Goal: Communication & Community: Participate in discussion

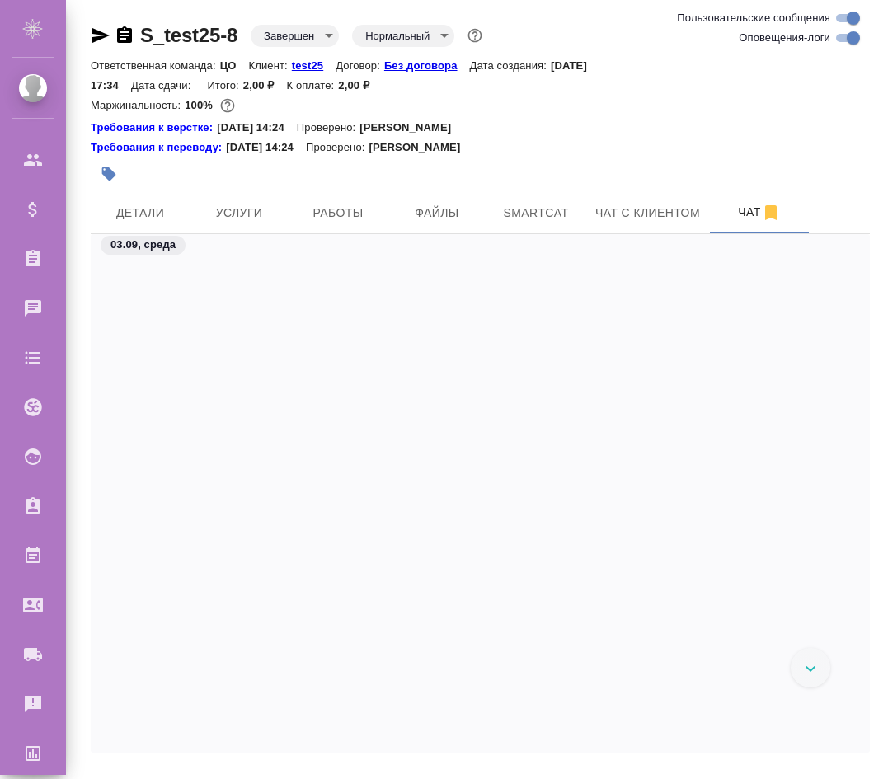
scroll to position [3409, 0]
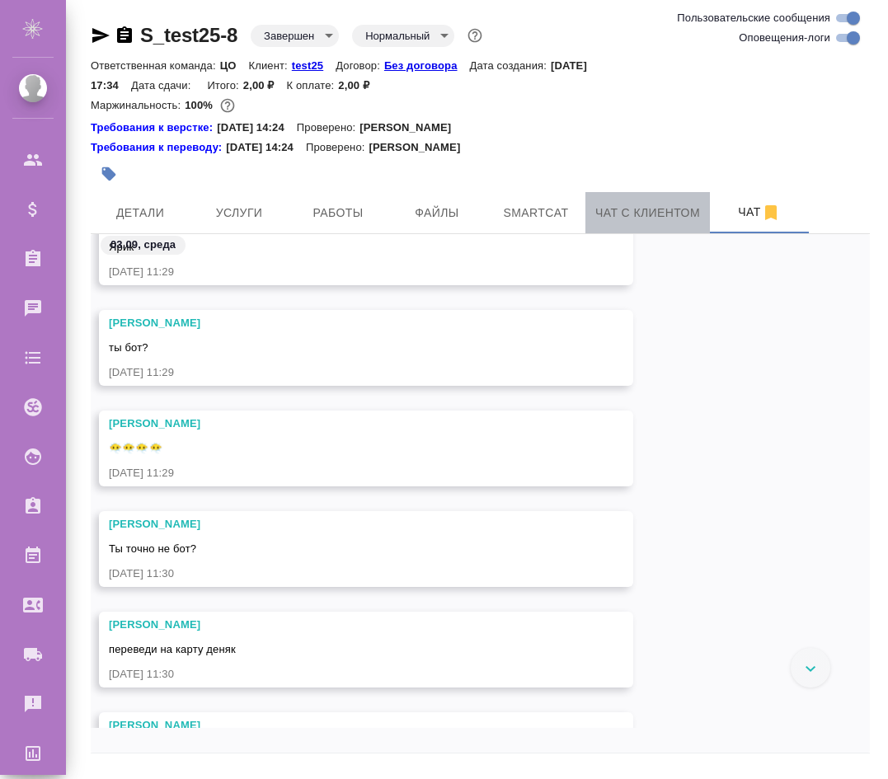
click at [631, 232] on button "Чат с клиентом" at bounding box center [647, 212] width 124 height 41
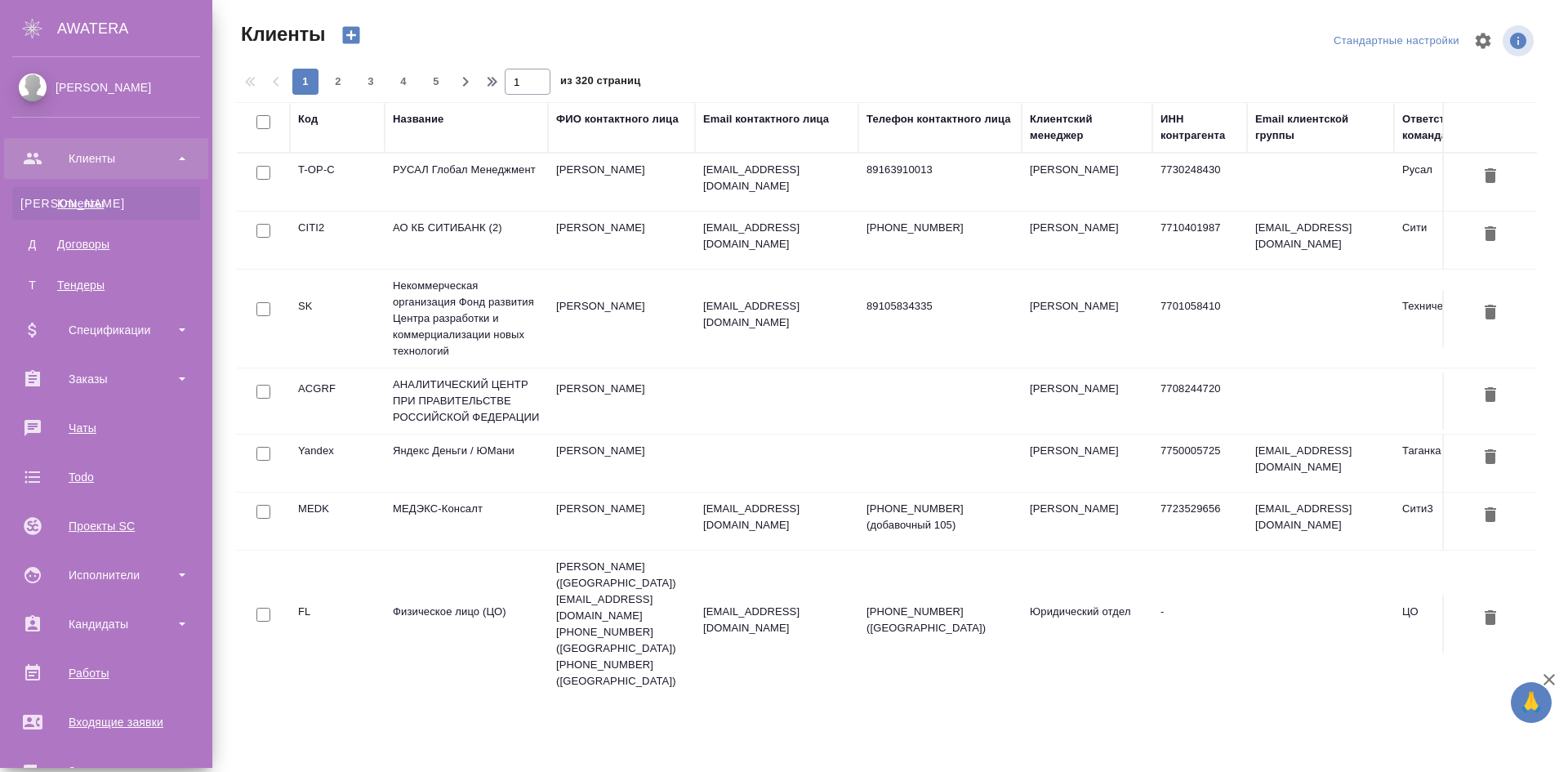
select select "RU"
click at [105, 436] on div "Чаты" at bounding box center [106, 427] width 188 height 25
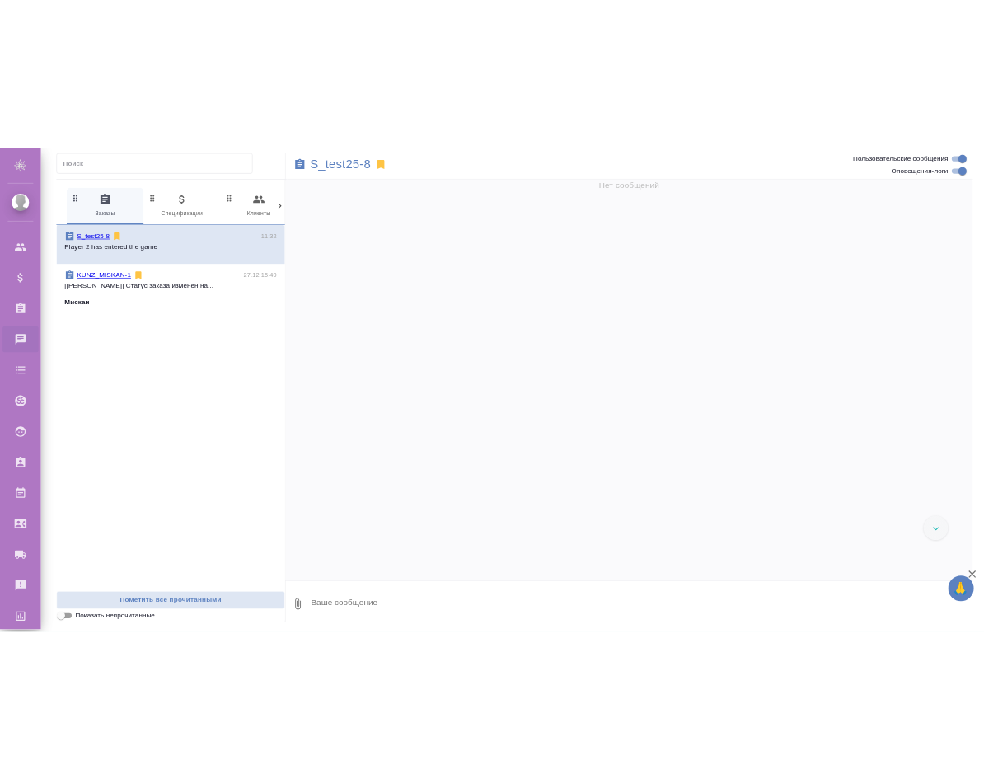
scroll to position [6356, 0]
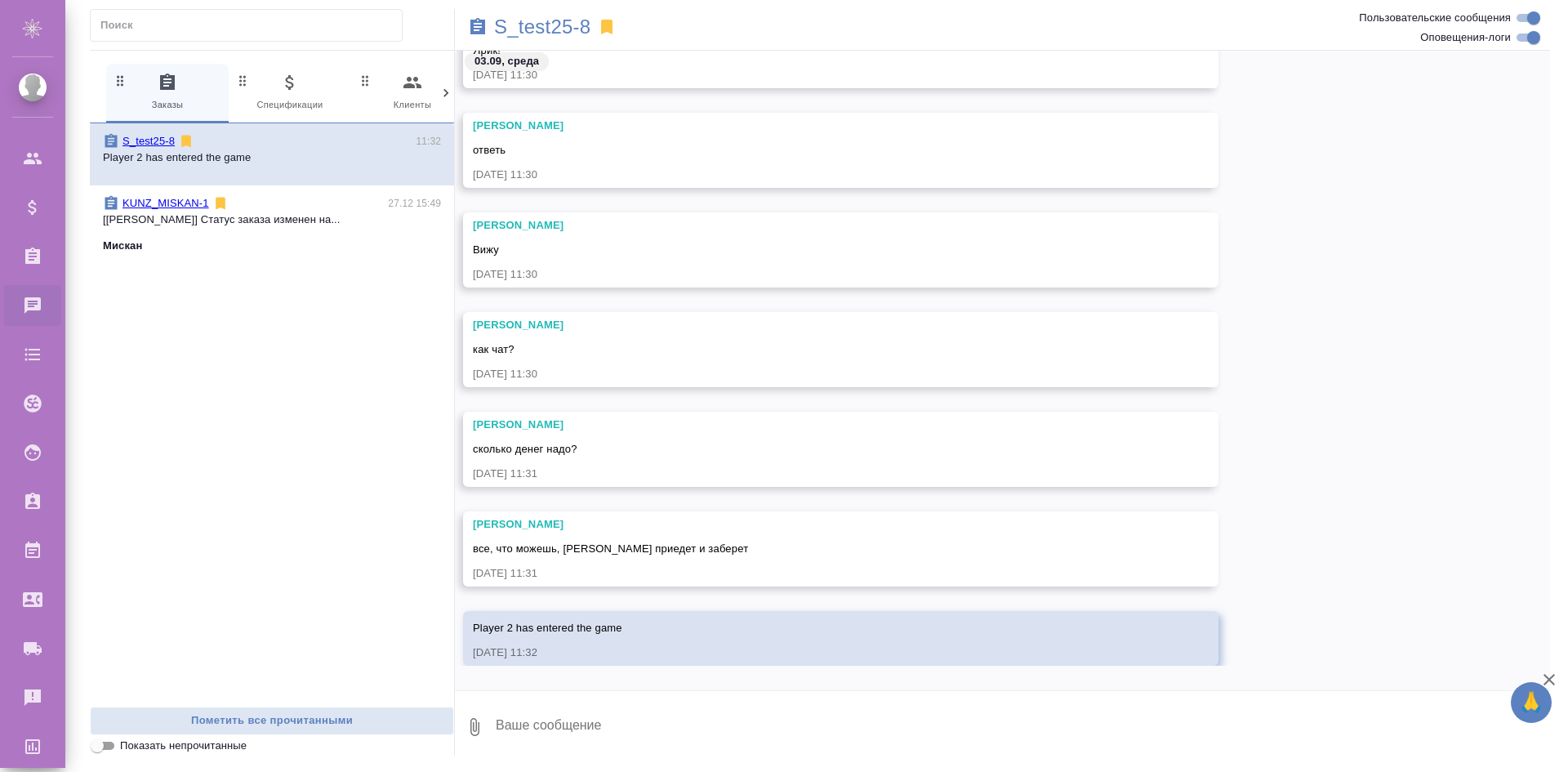
click at [217, 231] on span "KUNZ_MISKAN-1 27.12 15:49 [Веселова Юлия] Статус заказа изменен на... Мискан" at bounding box center [272, 224] width 338 height 58
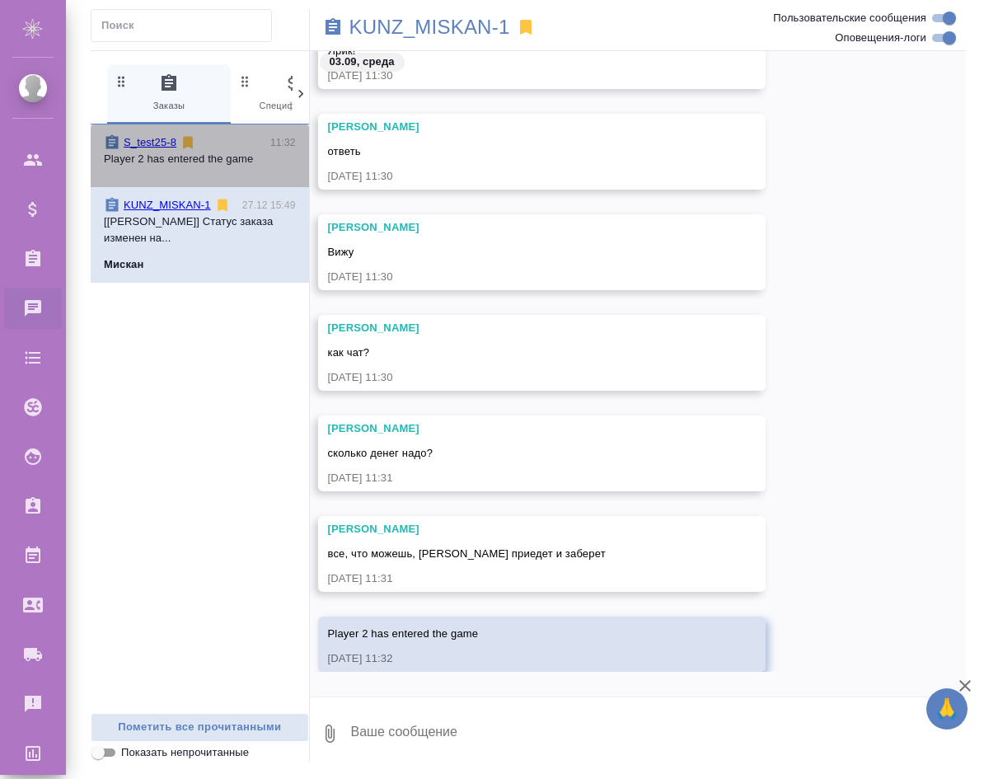
click at [168, 152] on p "Player 2 has entered the game" at bounding box center [200, 159] width 192 height 16
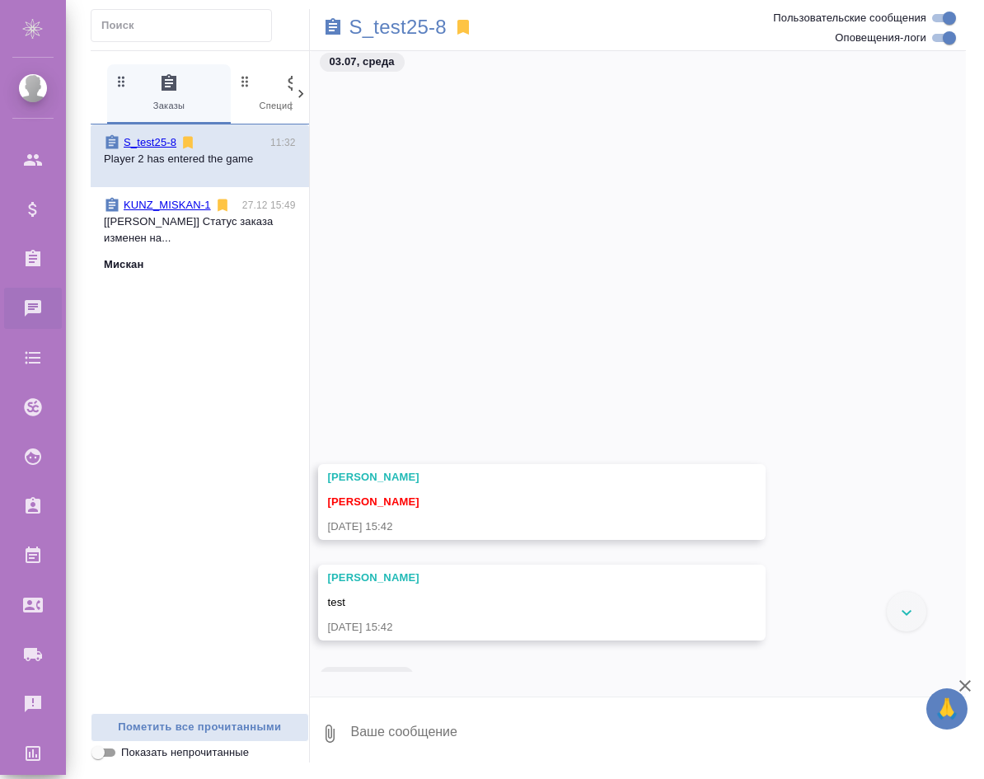
scroll to position [3191, 0]
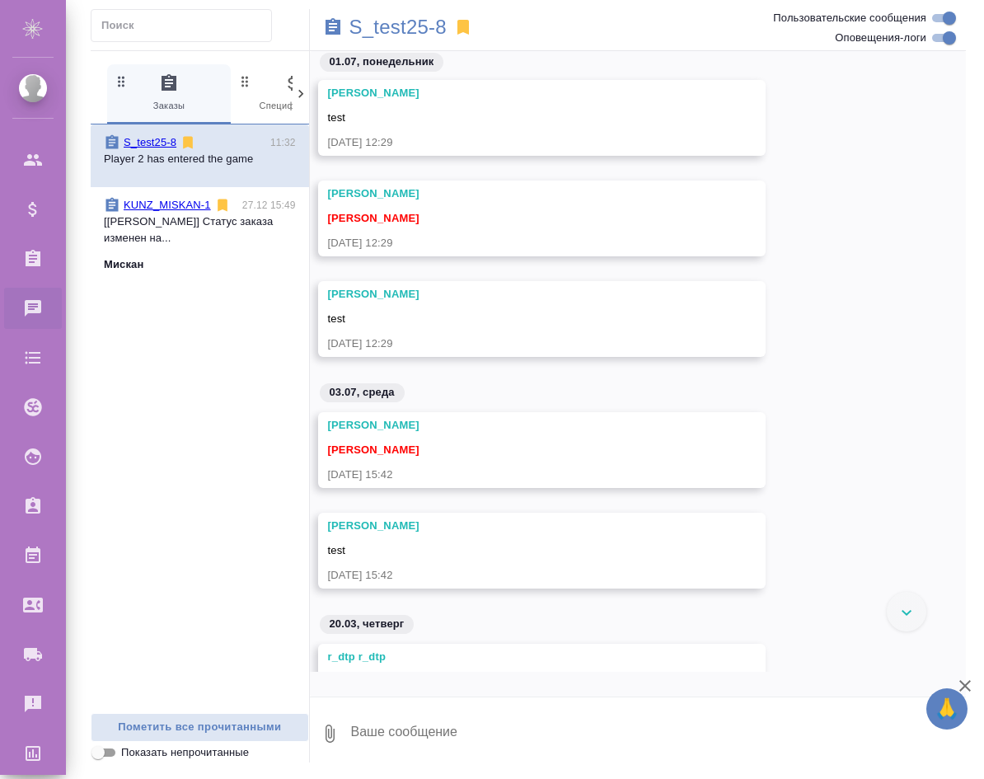
click at [148, 215] on p "[Веселова Юлия] Статус заказа изменен на..." at bounding box center [200, 229] width 192 height 33
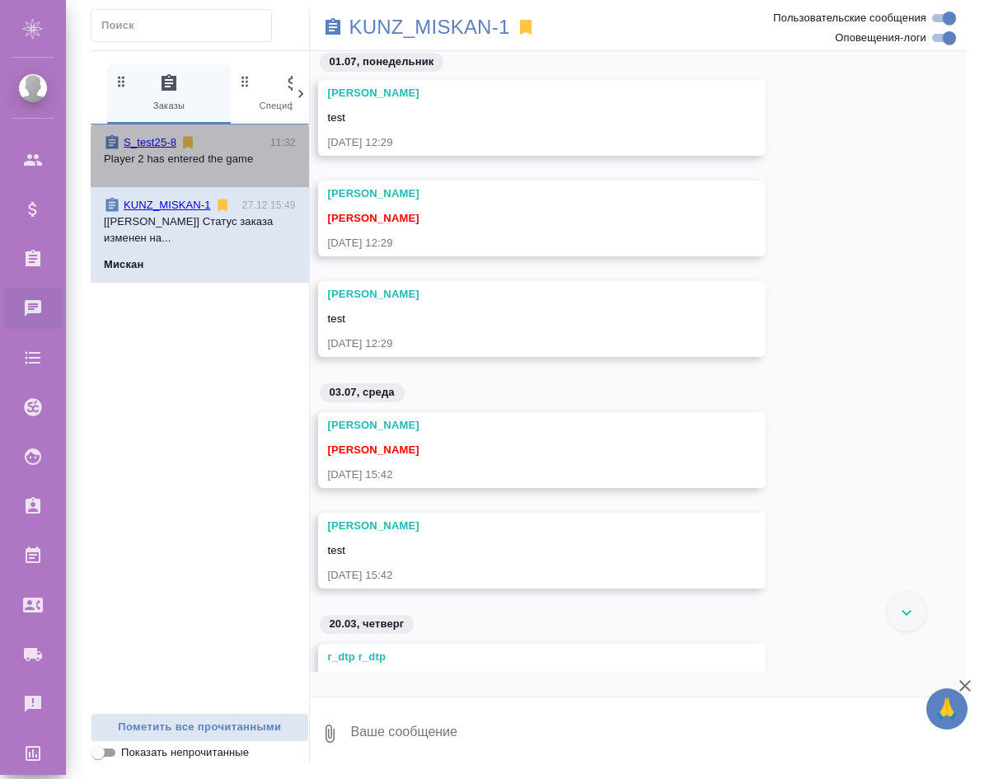
click at [171, 169] on span "S_test25-8 11:32 Player 2 has entered the game" at bounding box center [200, 155] width 192 height 43
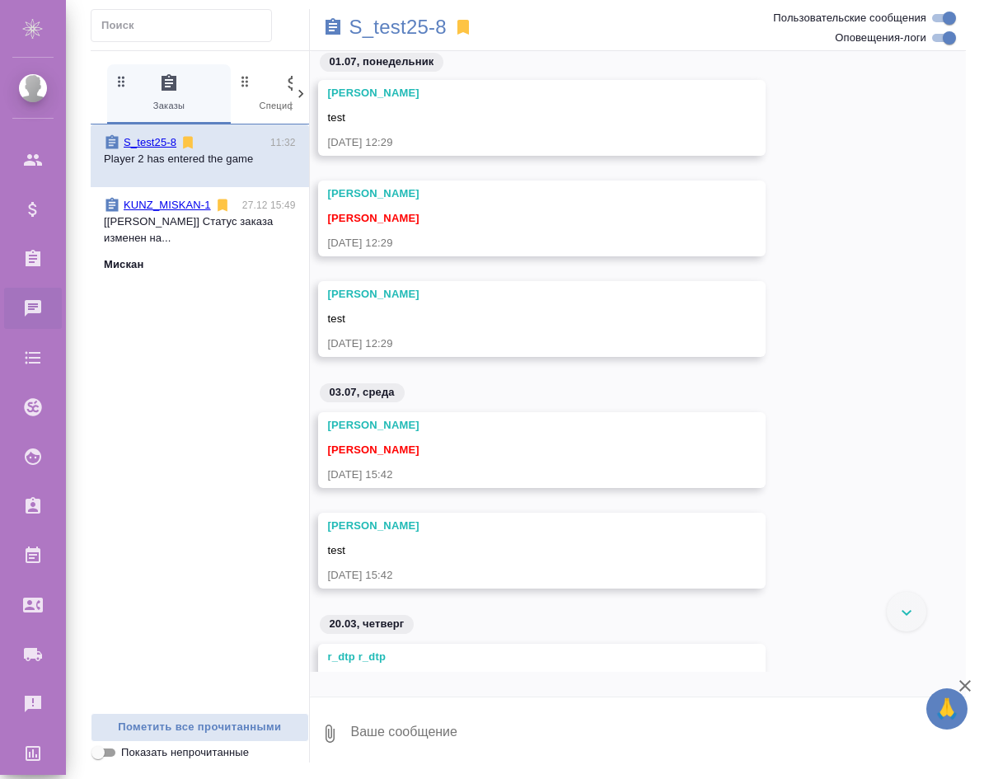
click at [159, 212] on p "KUNZ_MISKAN-1" at bounding box center [167, 205] width 87 height 16
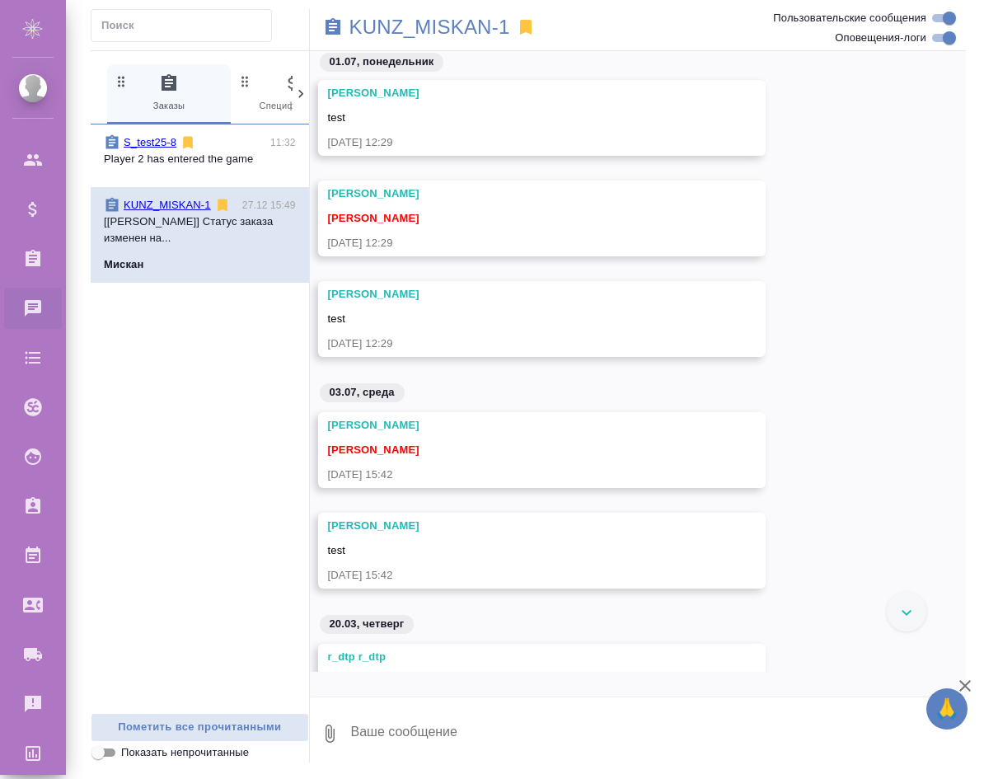
click at [185, 173] on span "S_test25-8 11:32 Player 2 has entered the game" at bounding box center [200, 155] width 192 height 43
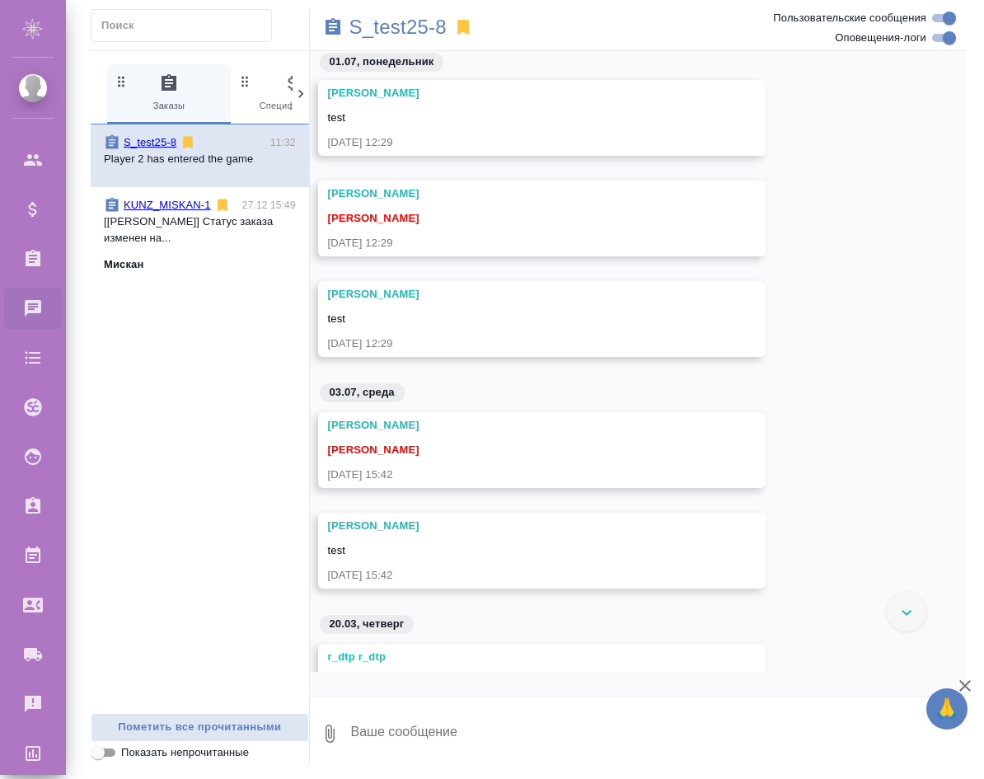
click at [159, 231] on p "[Веселова Юлия] Статус заказа изменен на..." at bounding box center [200, 229] width 192 height 33
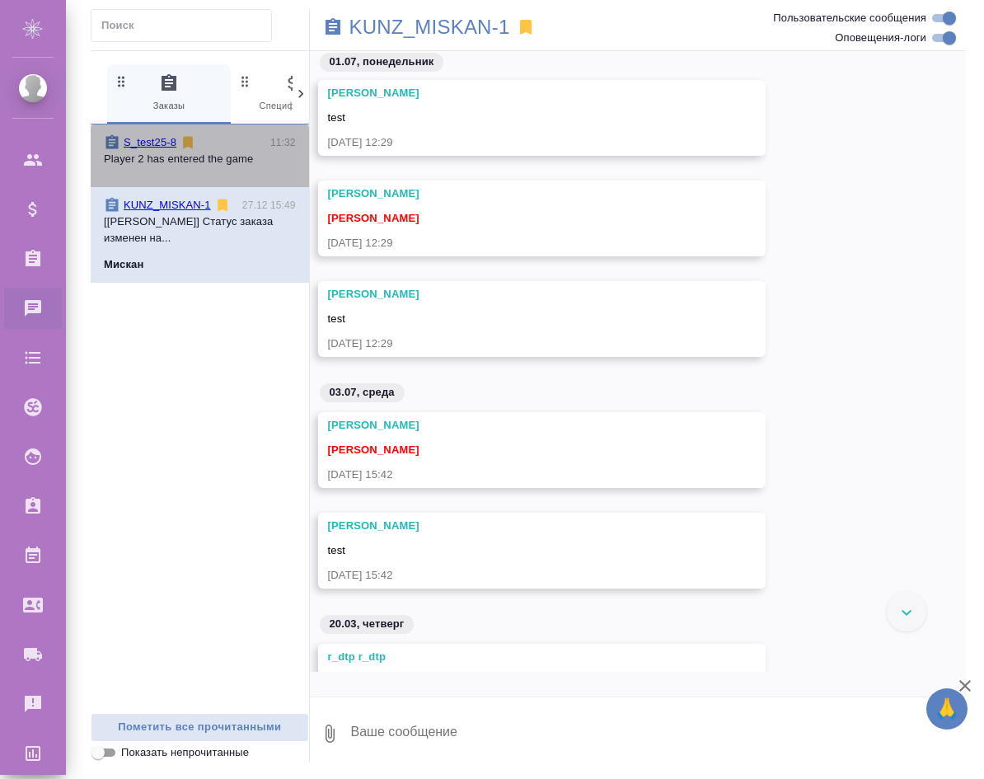
click at [176, 160] on p "Player 2 has entered the game" at bounding box center [200, 159] width 192 height 16
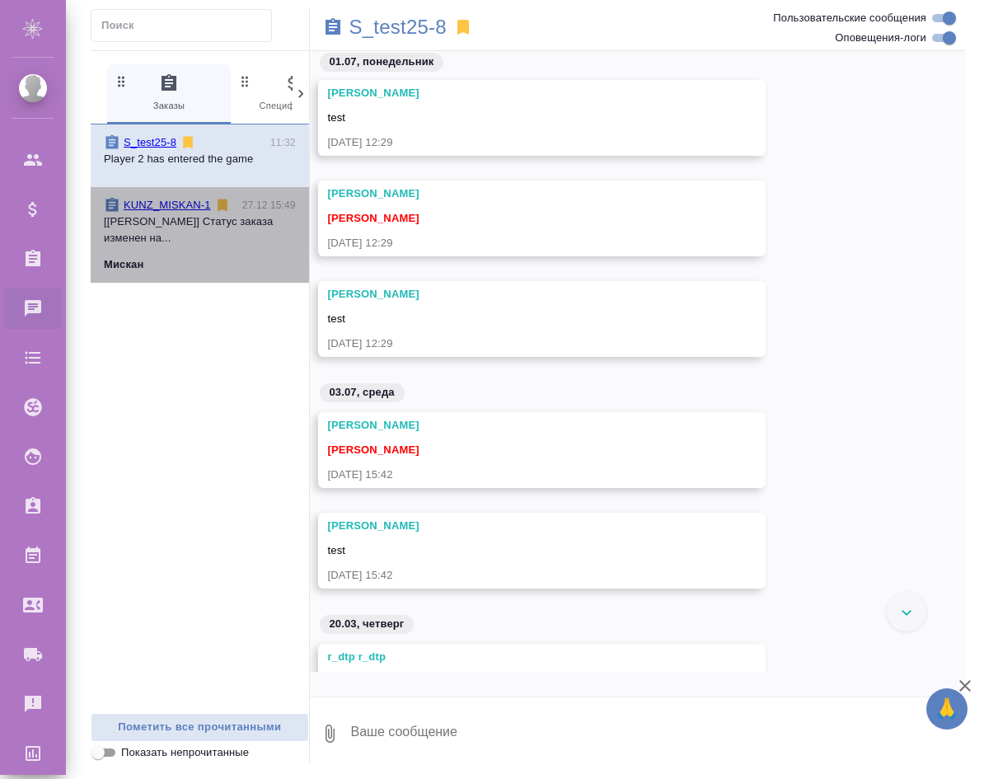
click at [167, 209] on link "KUNZ_MISKAN-1" at bounding box center [167, 205] width 87 height 12
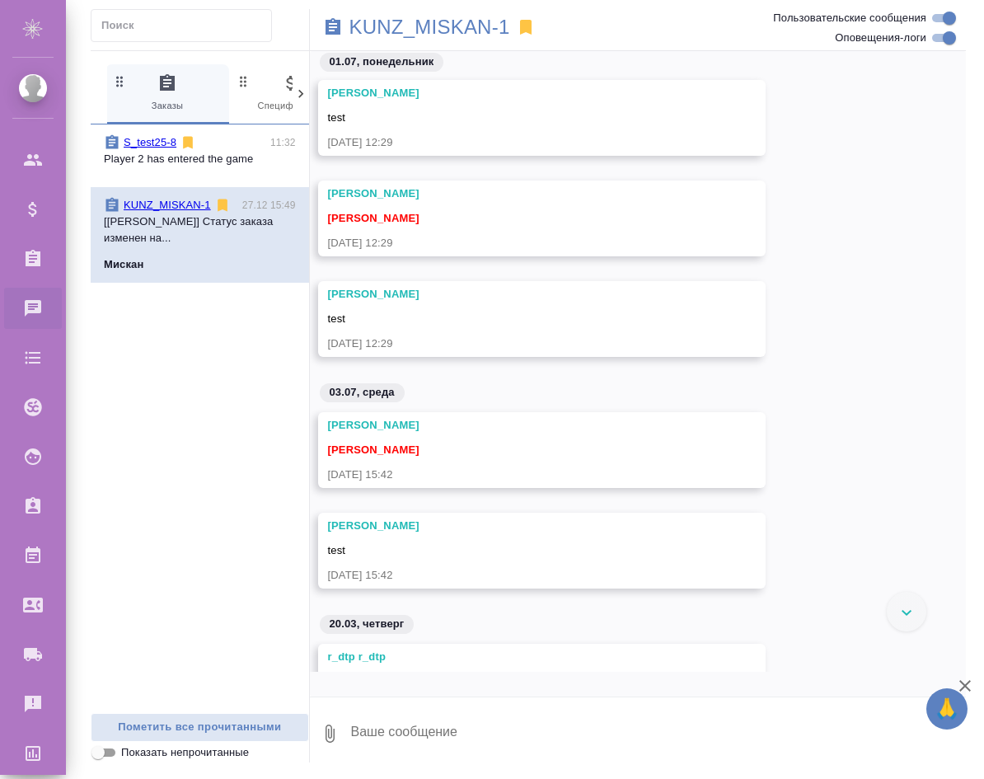
scroll to position [0, 2]
click at [173, 138] on link "S_test25-8" at bounding box center [150, 142] width 53 height 12
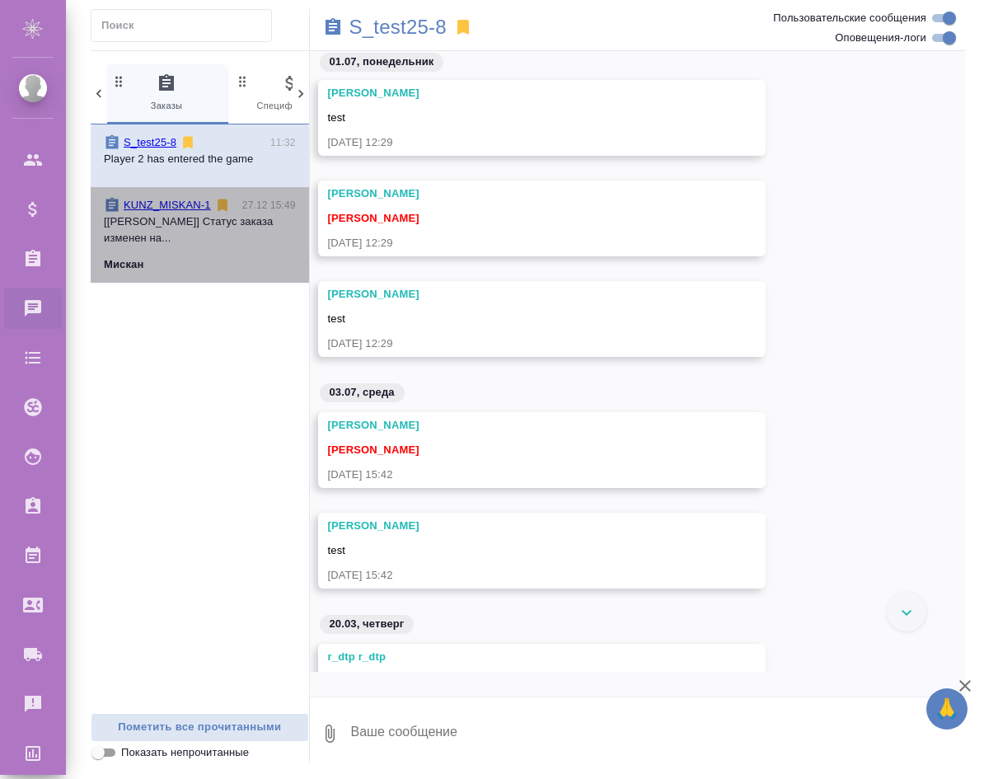
click at [170, 213] on p "[Веселова Юлия] Статус заказа изменен на..." at bounding box center [200, 229] width 192 height 33
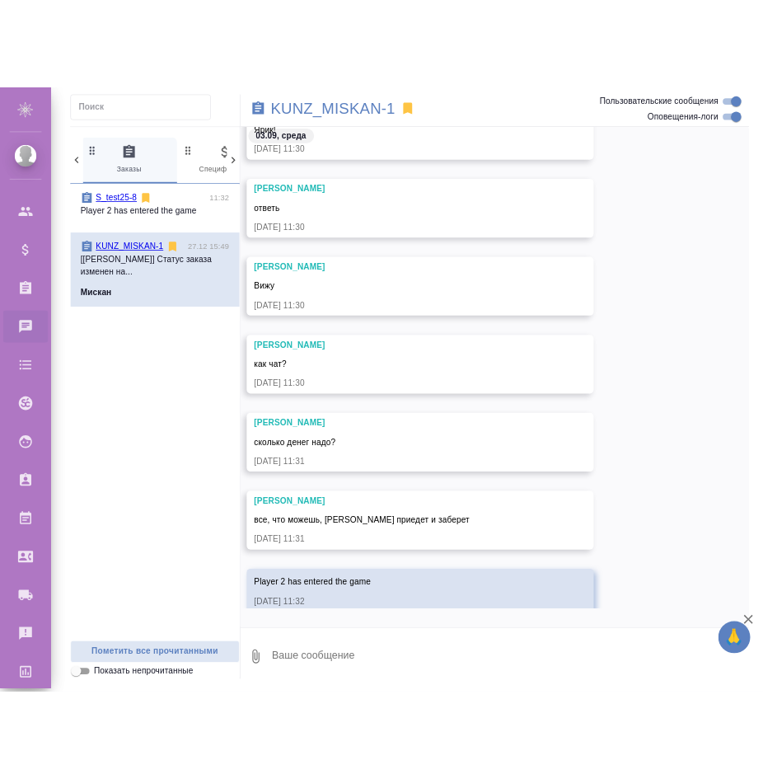
scroll to position [5169, 0]
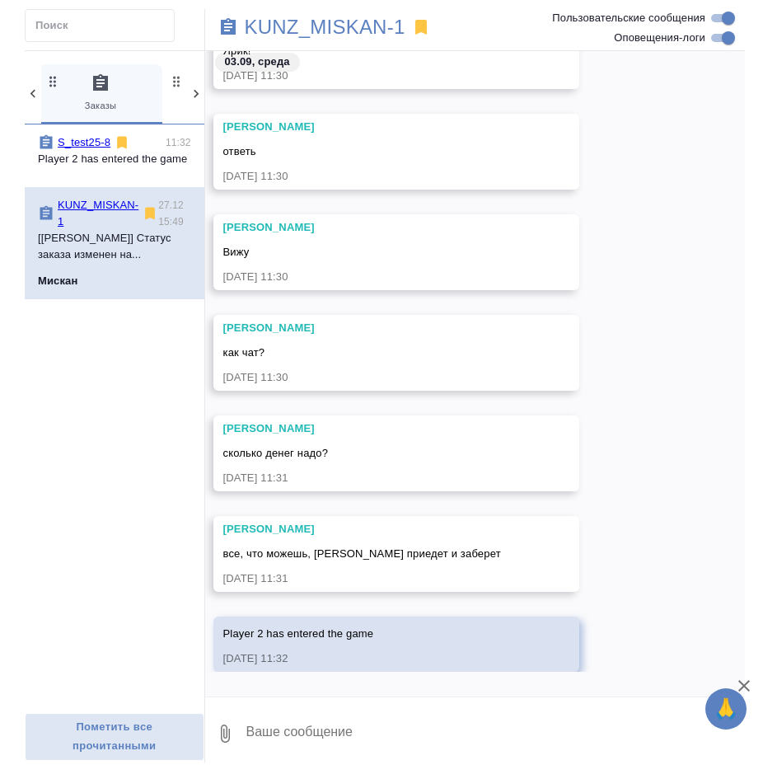
click at [81, 142] on link "S_test25-8" at bounding box center [84, 142] width 53 height 12
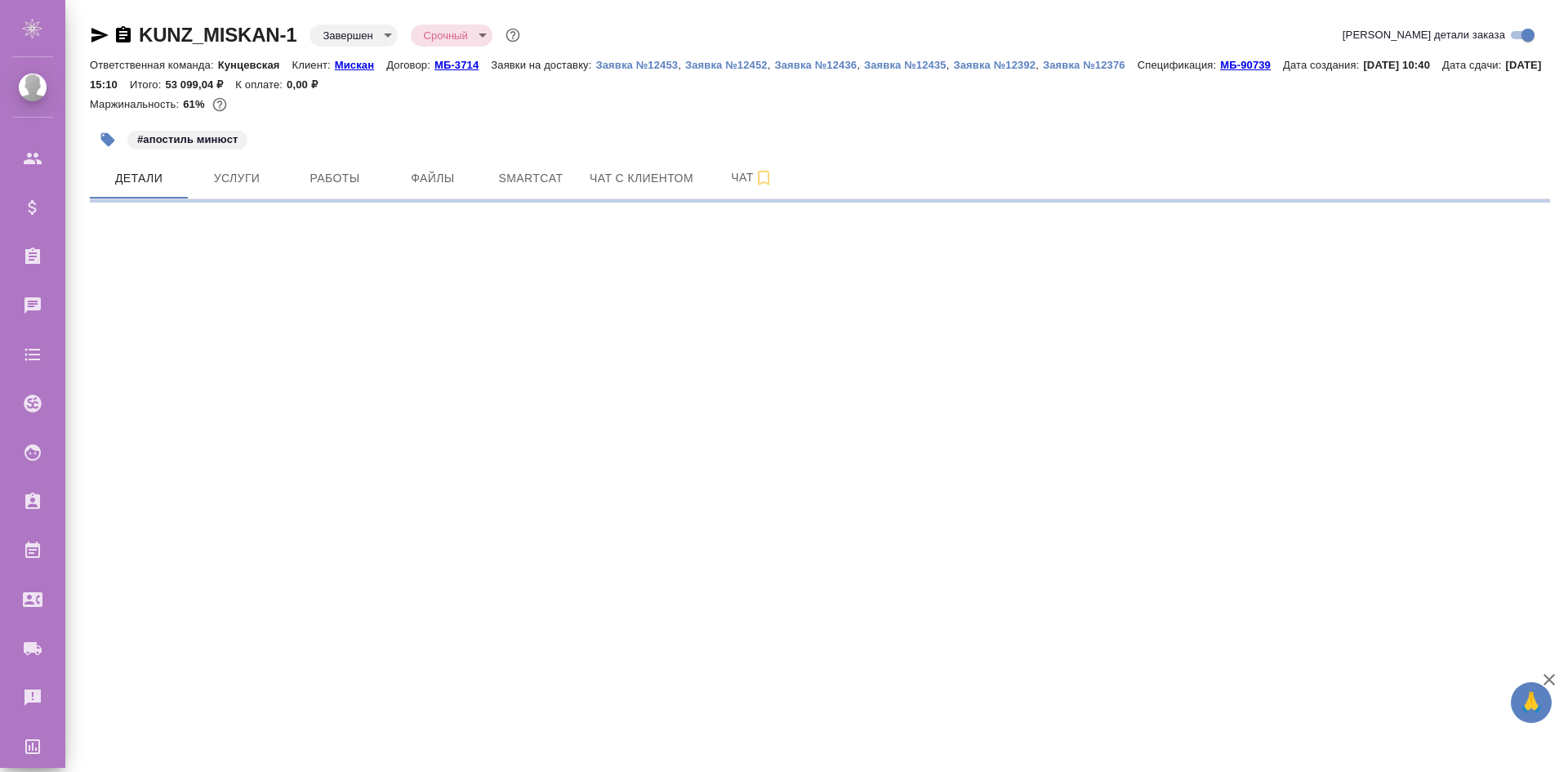
select select "RU"
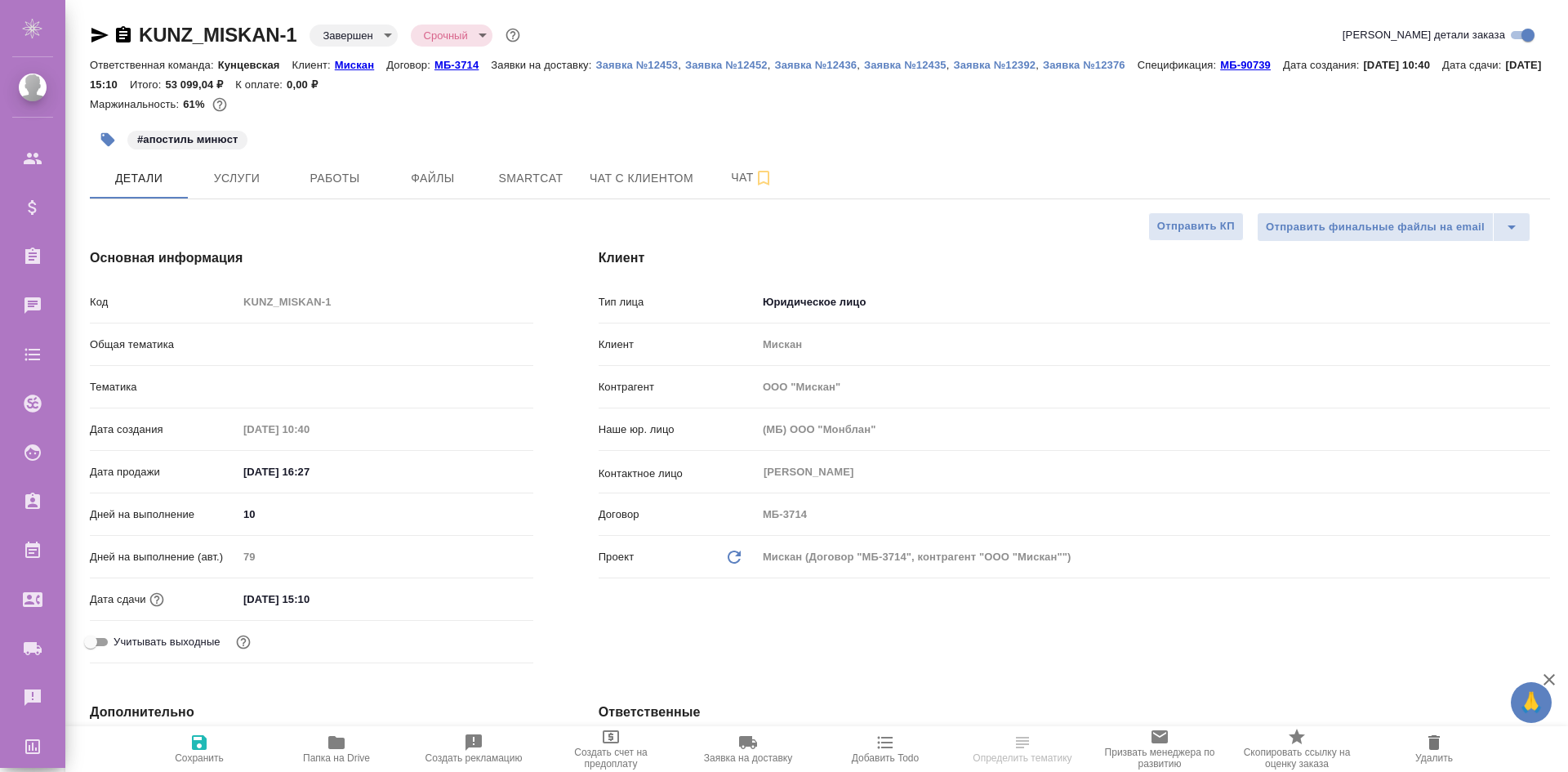
type textarea "x"
type input "Бабкина Анастасия"
type input "Веселова Юлия"
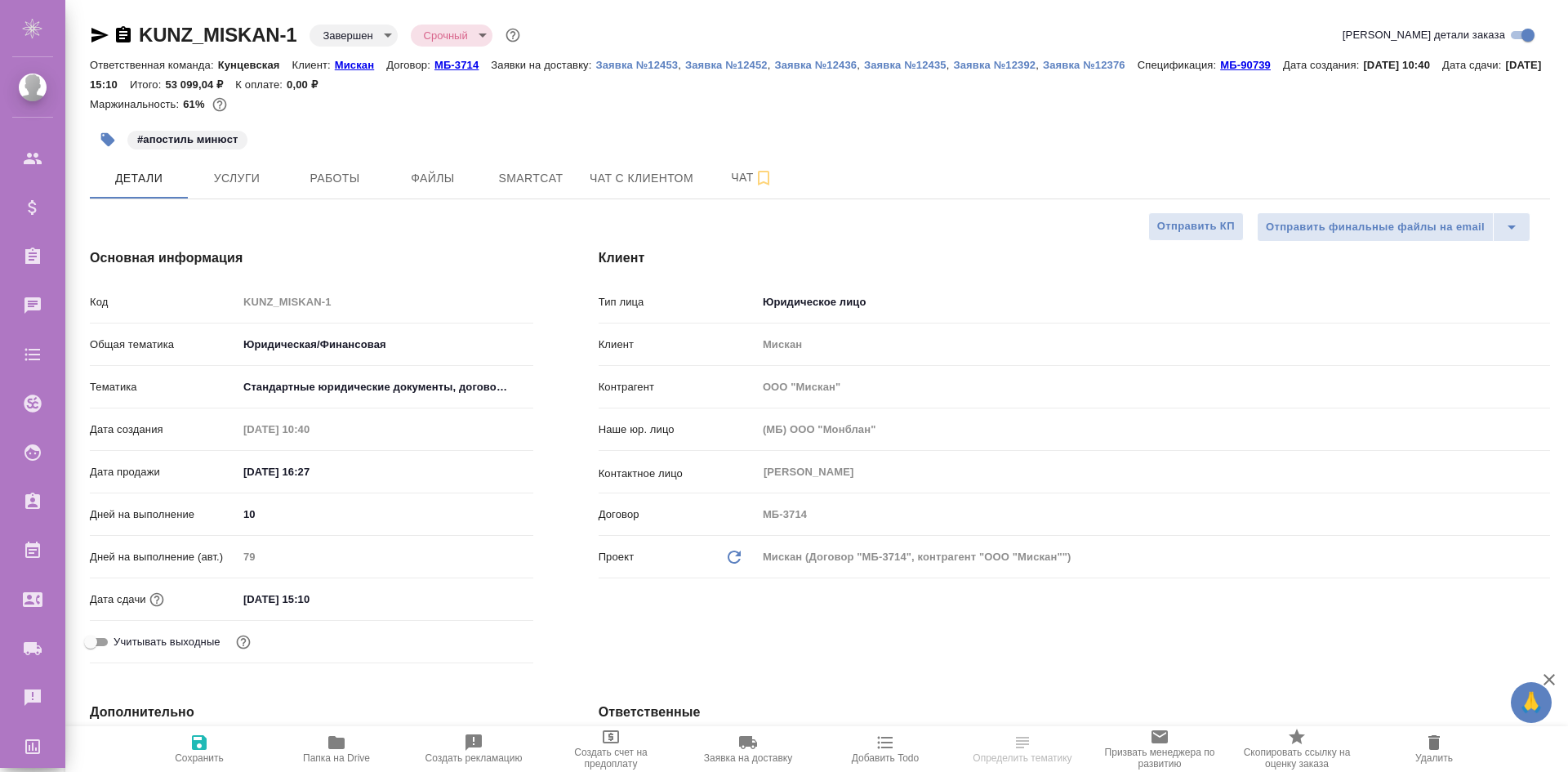
type textarea "x"
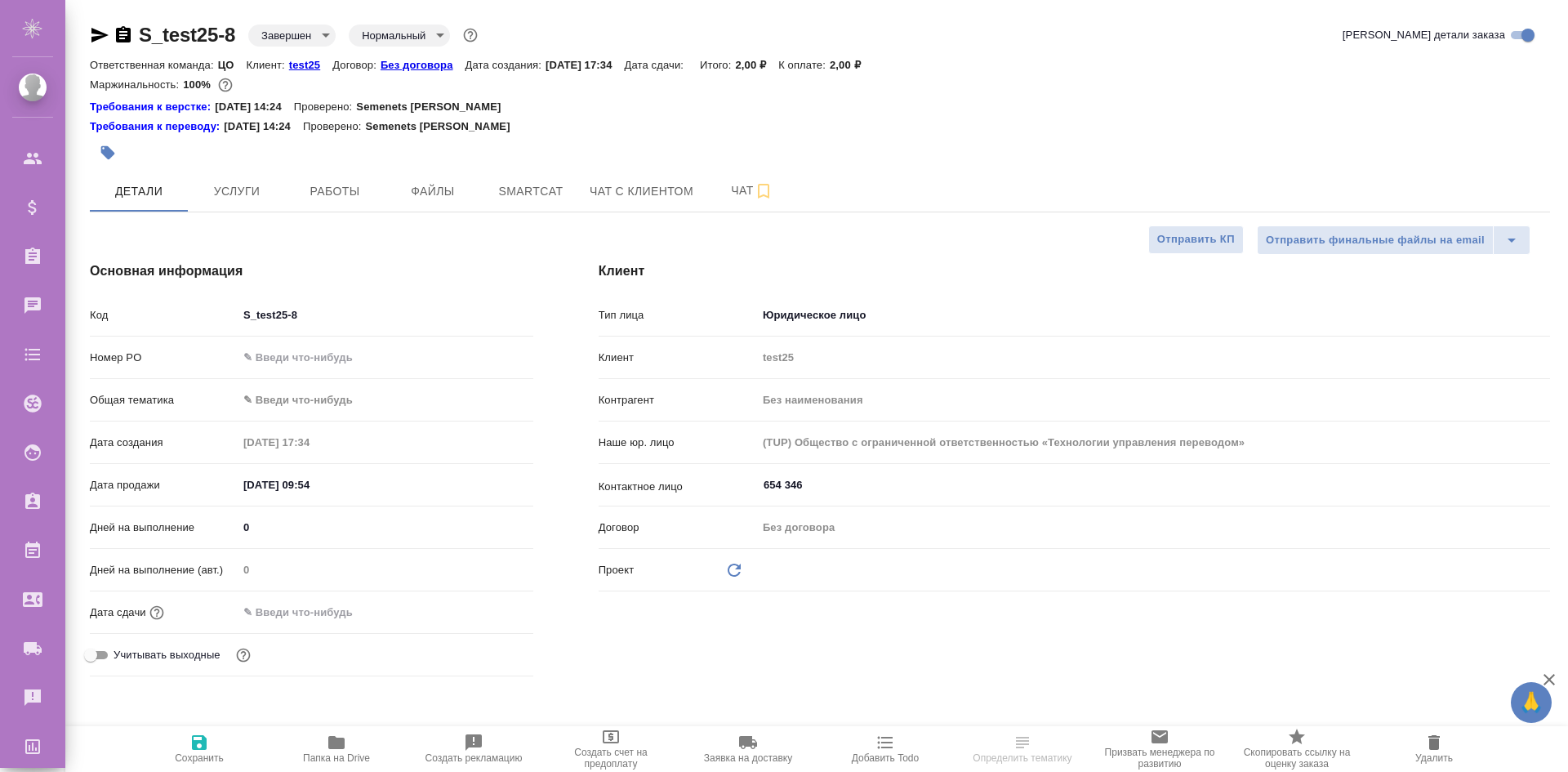
select select "RU"
type textarea "x"
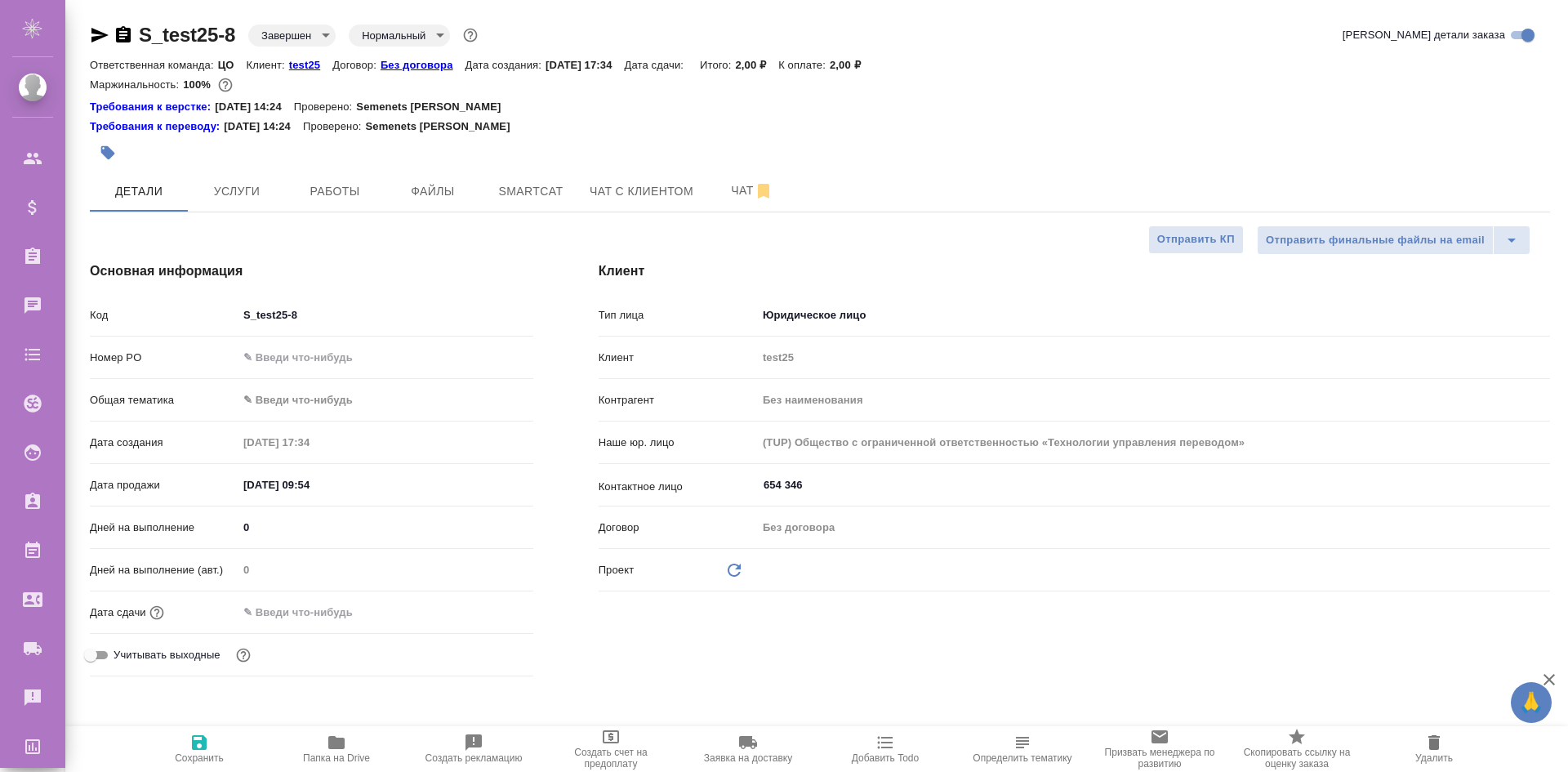
type textarea "x"
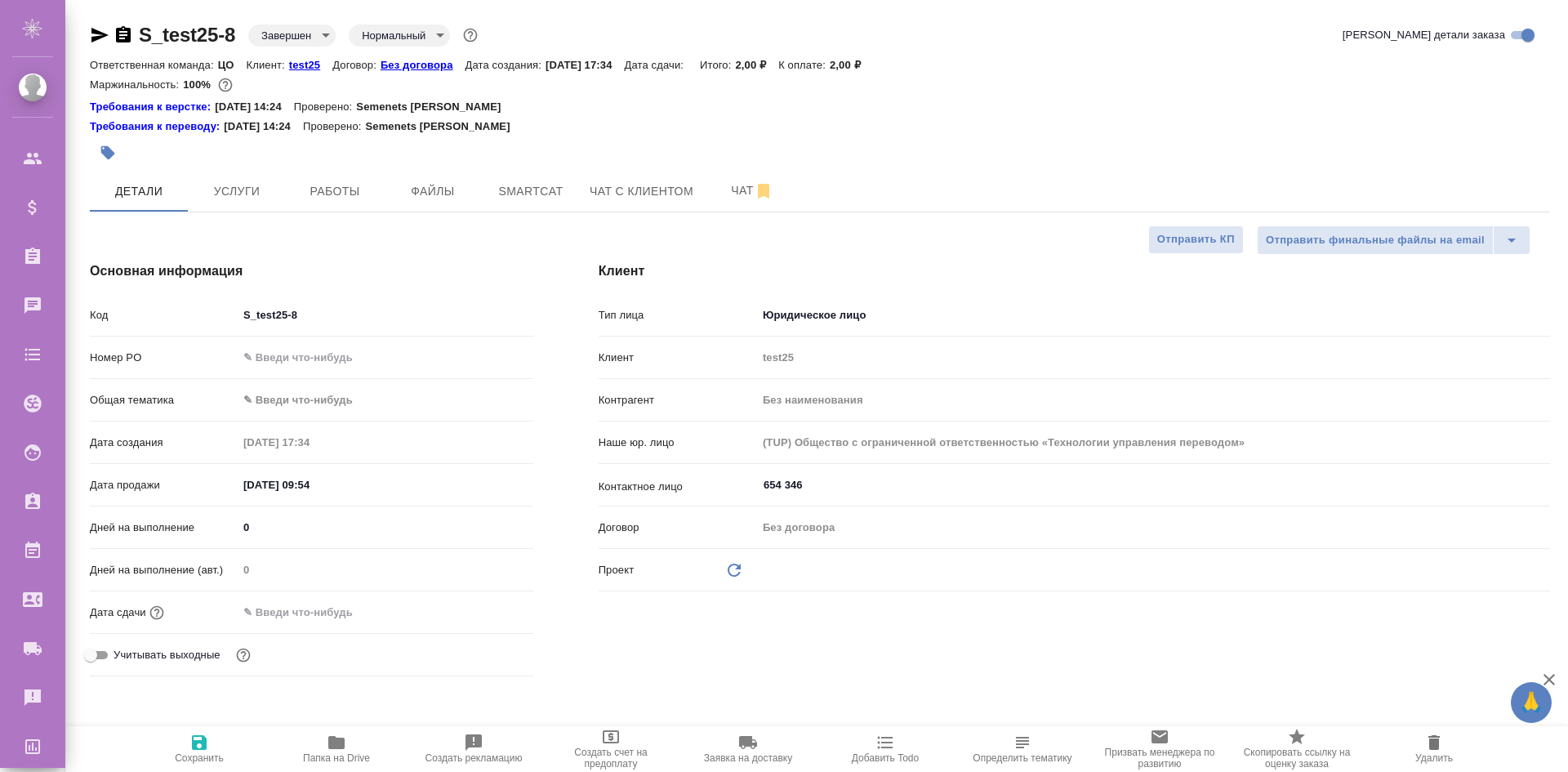
type textarea "x"
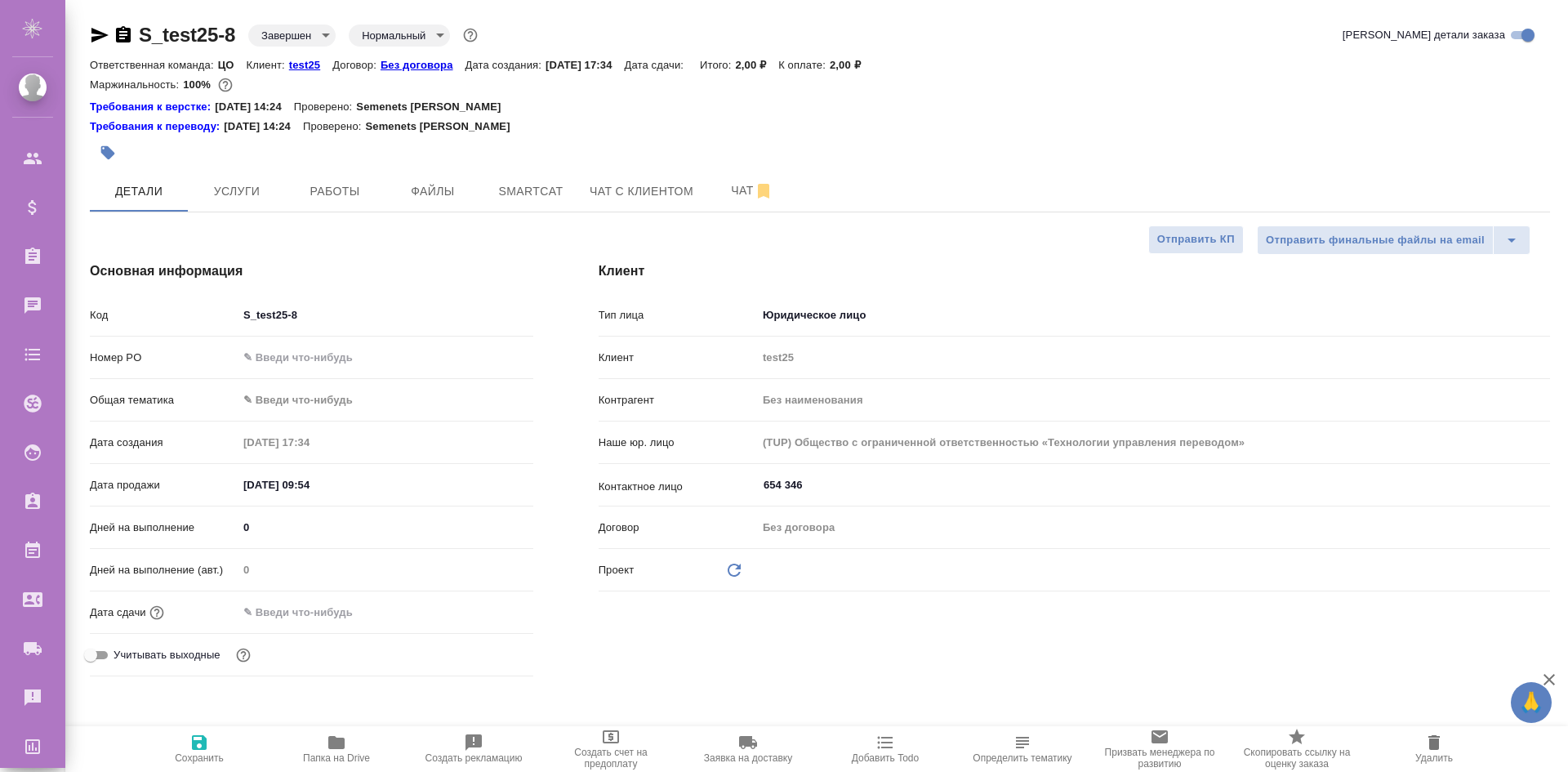
type textarea "x"
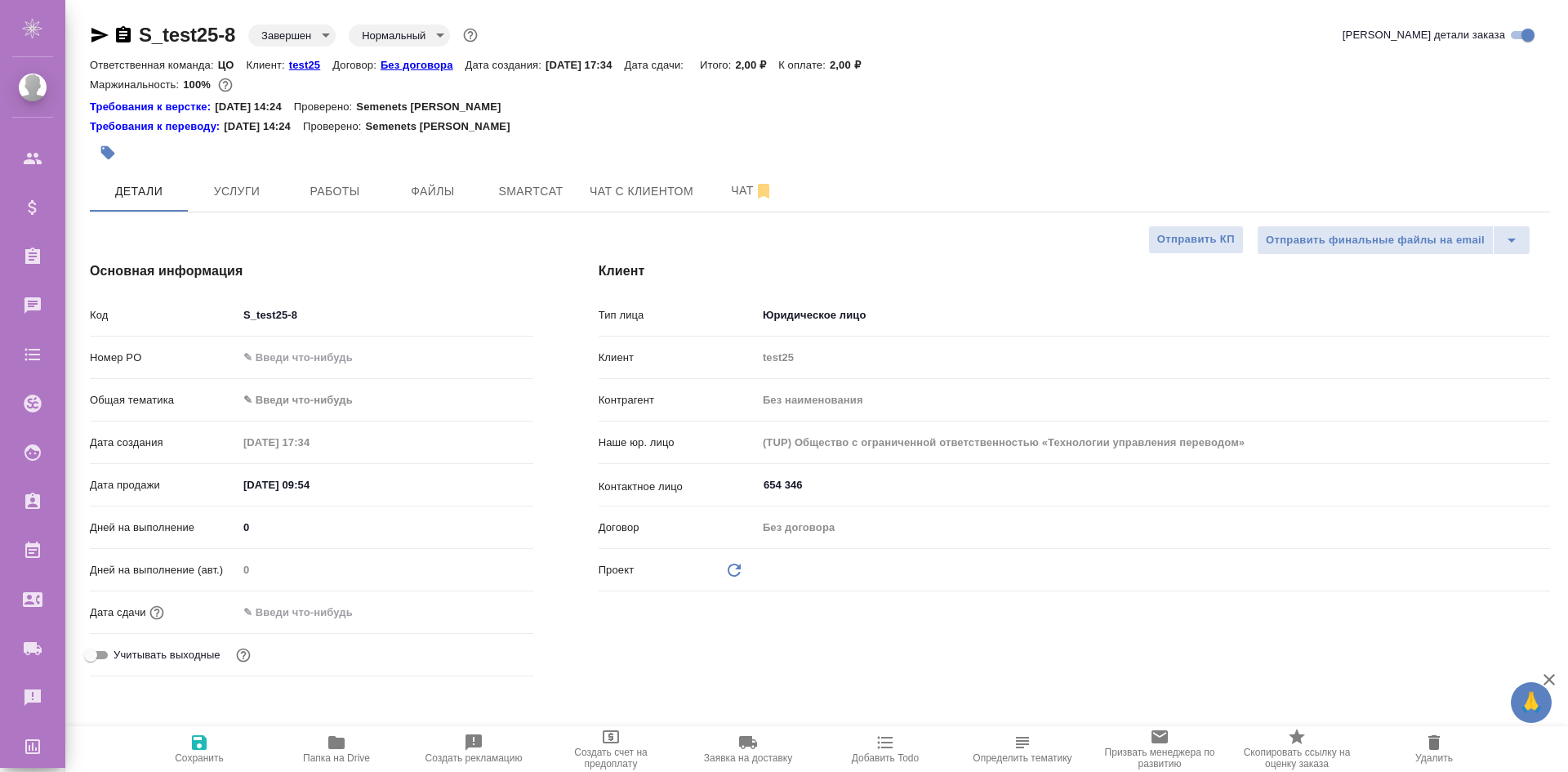
type textarea "x"
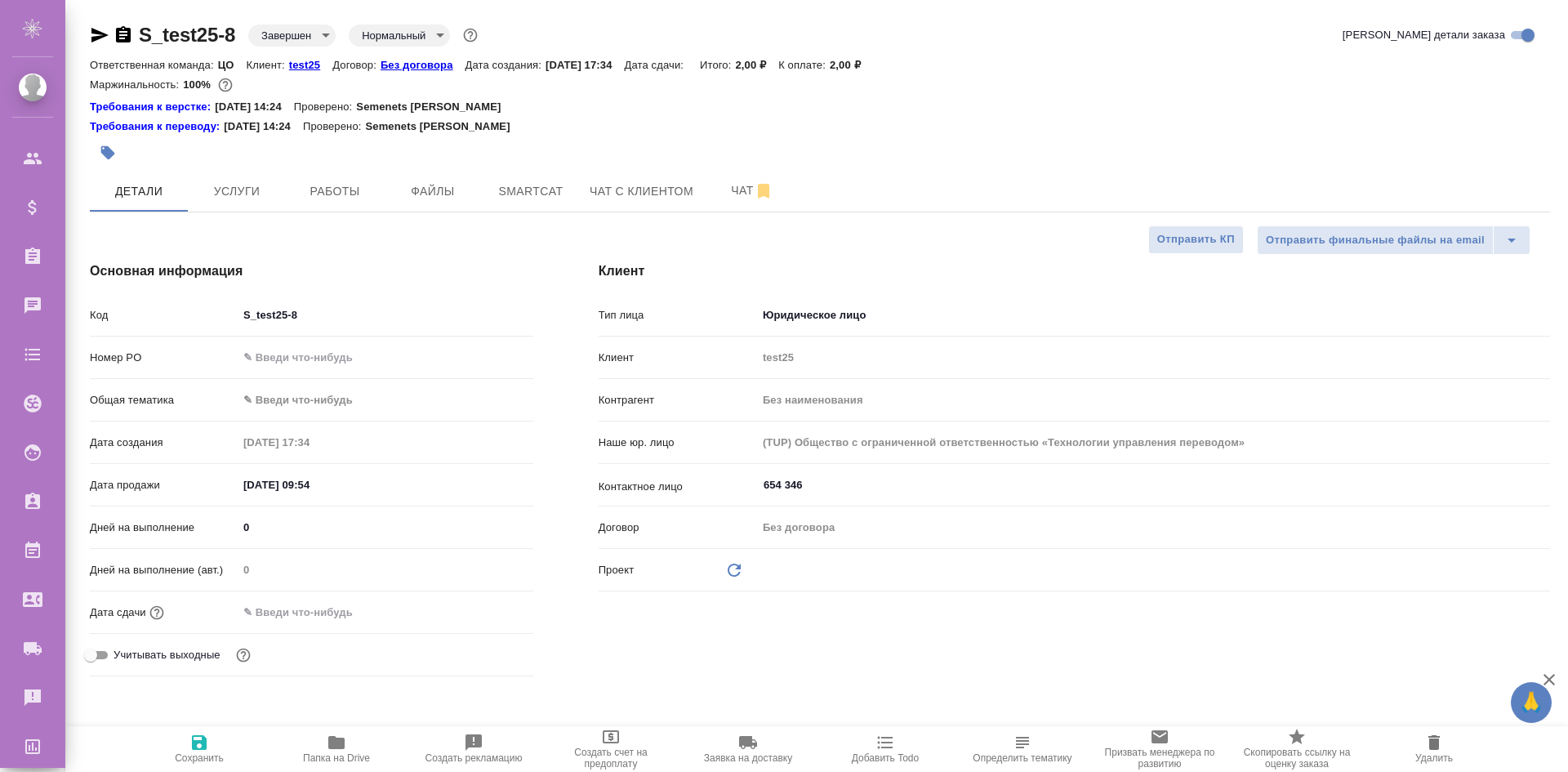
type textarea "x"
select select "RU"
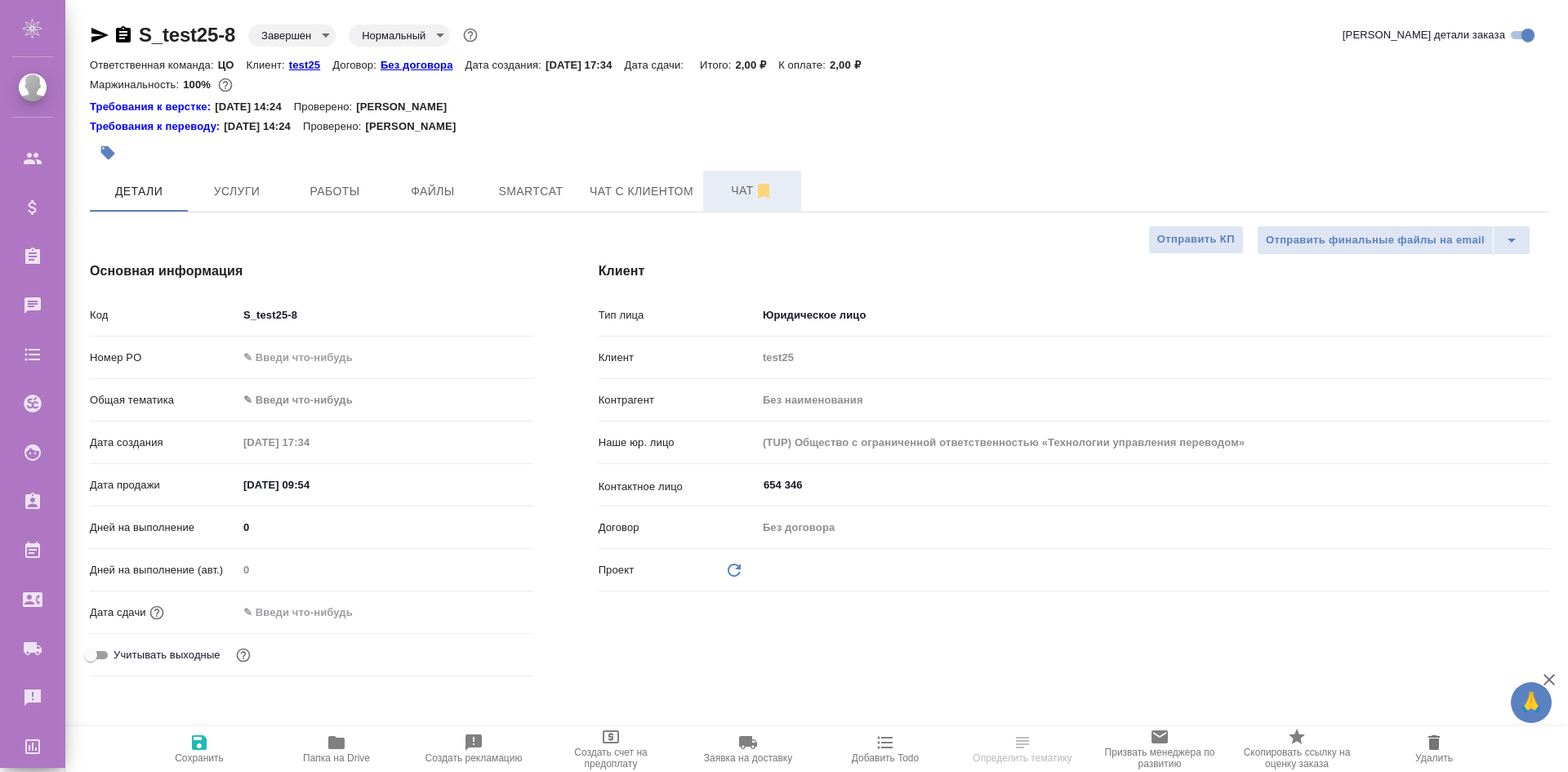
click at [741, 182] on span "Чат" at bounding box center [751, 190] width 78 height 21
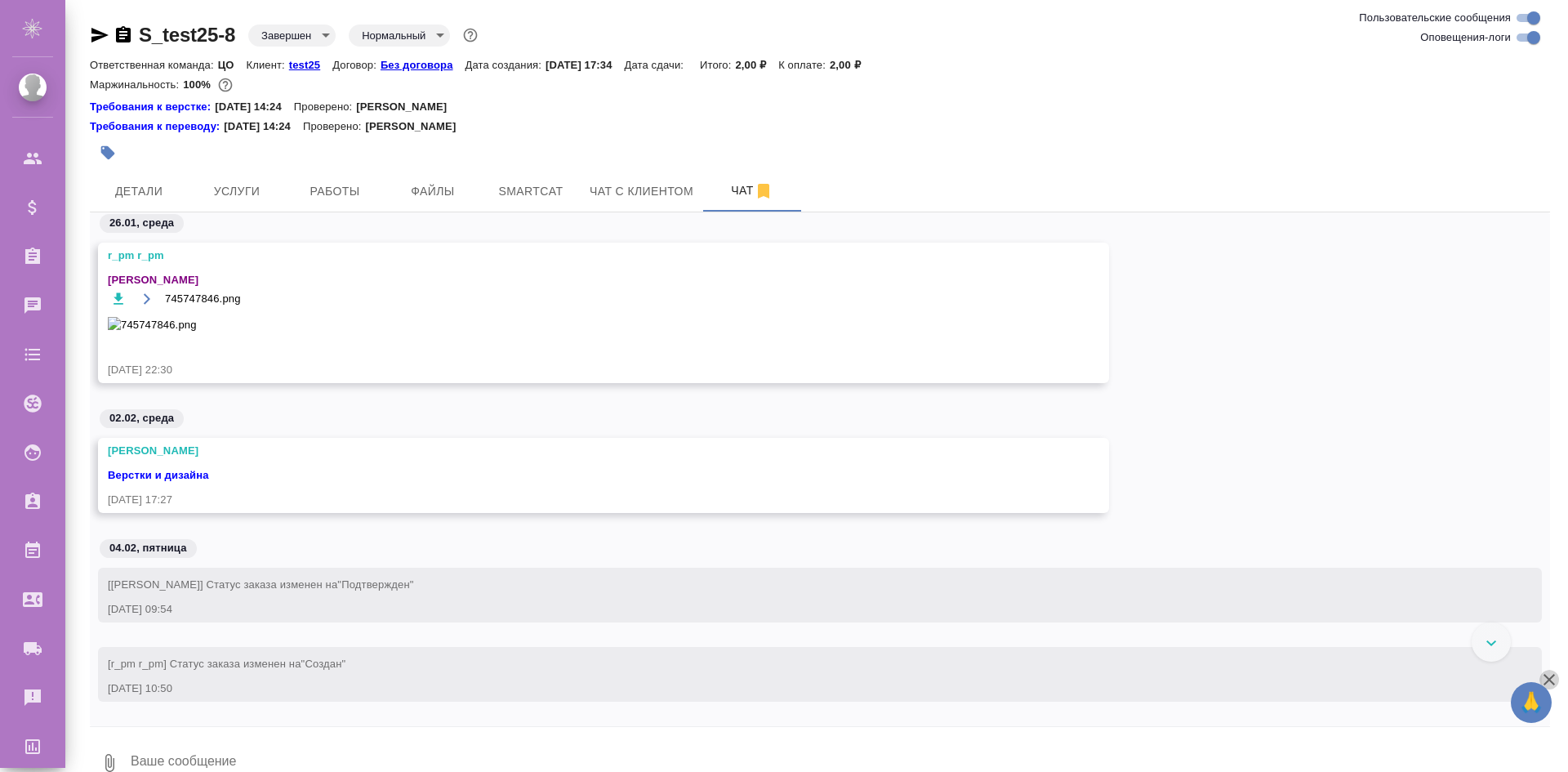
click at [1549, 678] on icon "button" at bounding box center [1550, 680] width 12 height 12
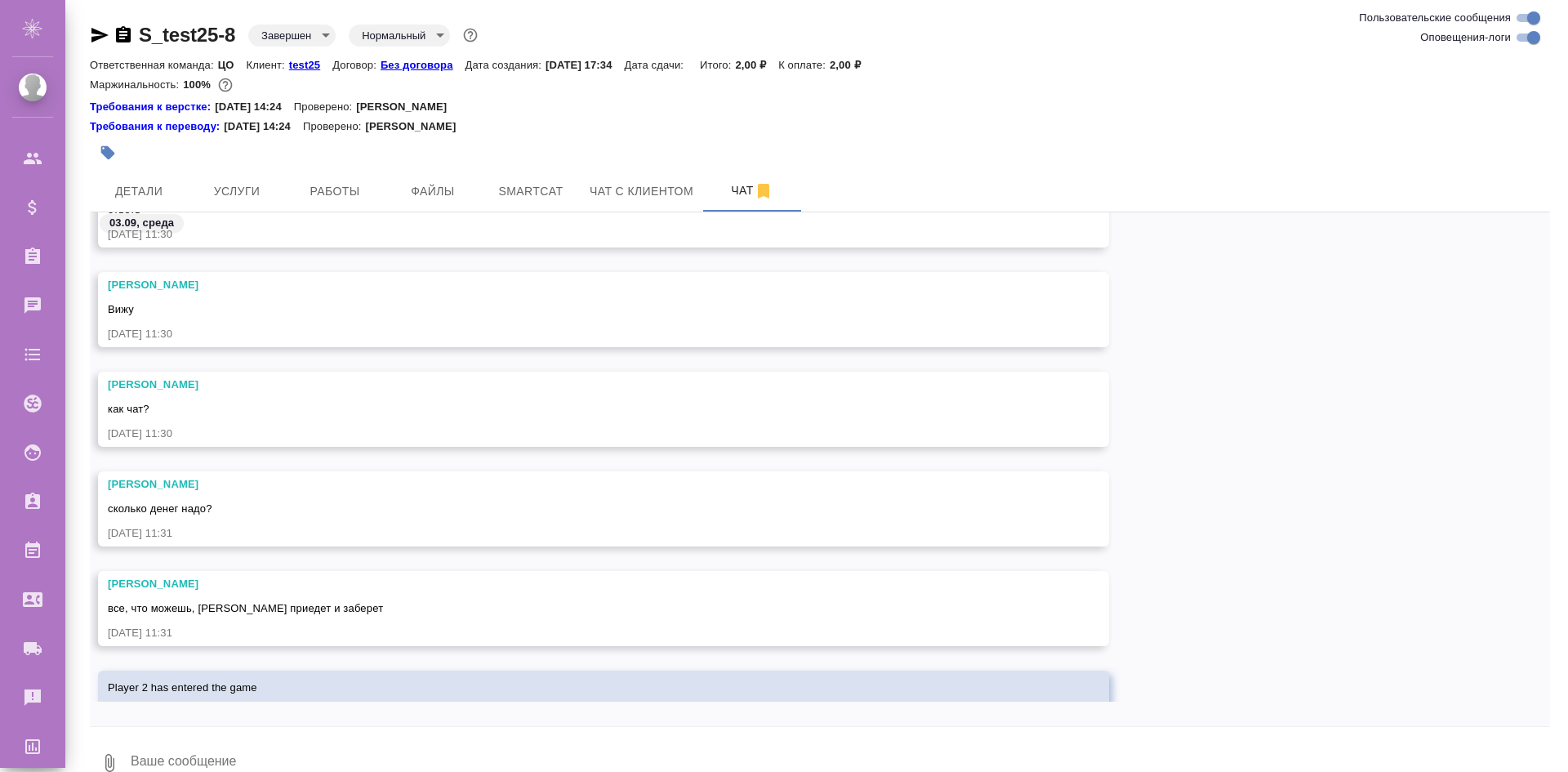
scroll to position [3868, 0]
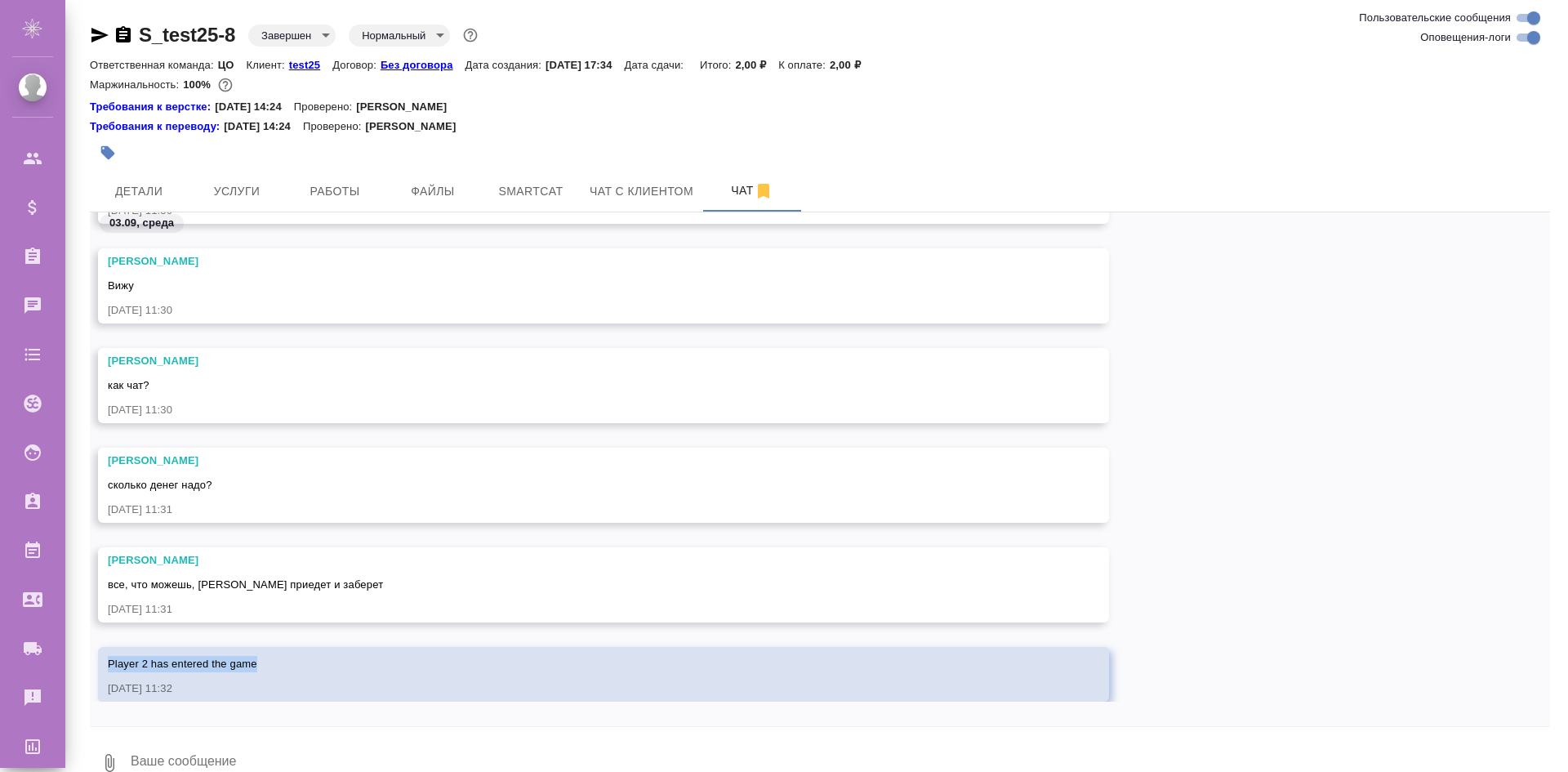
drag, startPoint x: 260, startPoint y: 665, endPoint x: 97, endPoint y: 664, distance: 163.0
click at [97, 664] on div "Player 2 has entered the game [DATE] 11:32" at bounding box center [821, 674] width 1461 height 55
copy span "Player 2 has entered the game"
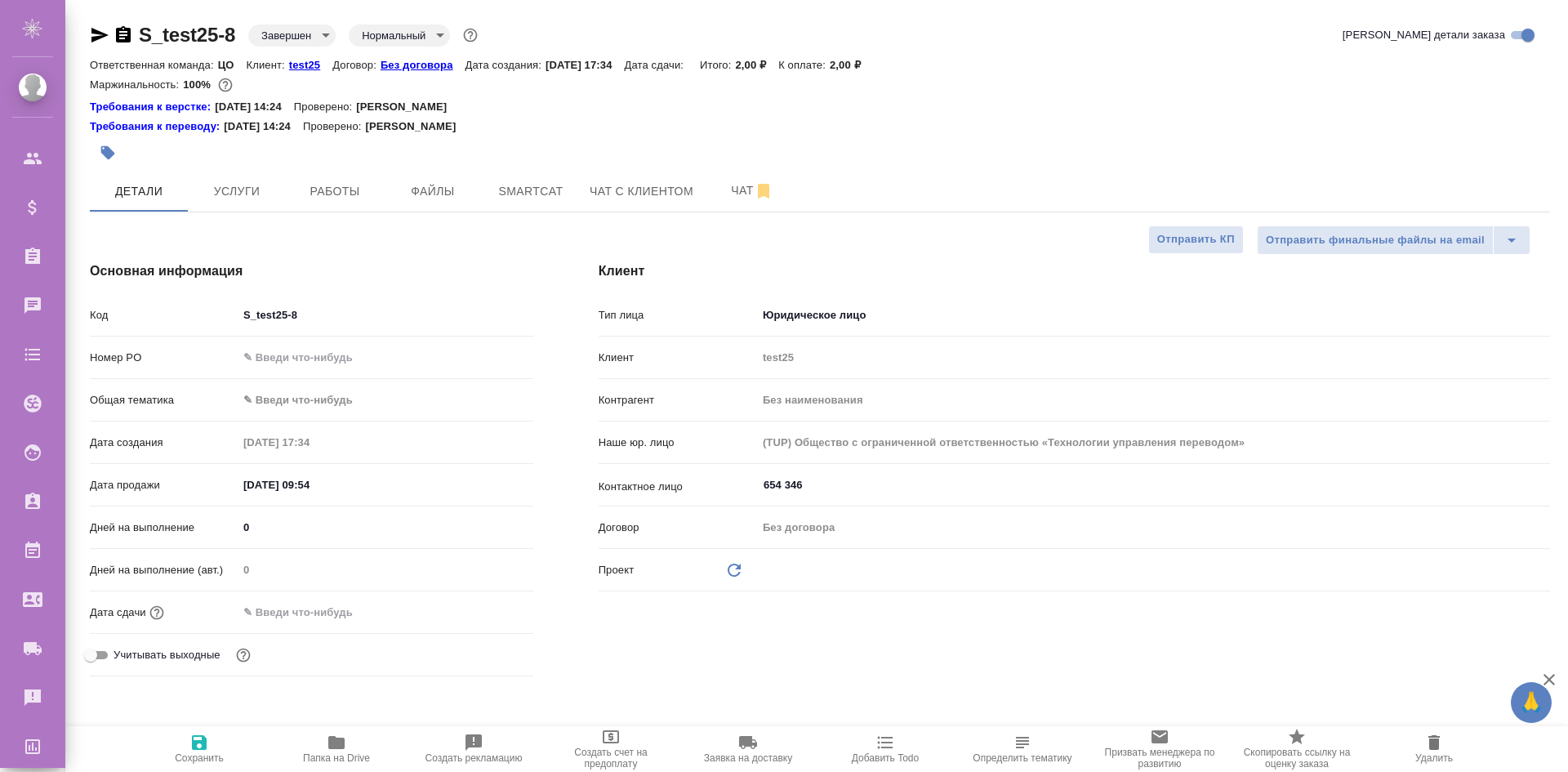
select select "RU"
